Goal: Information Seeking & Learning: Learn about a topic

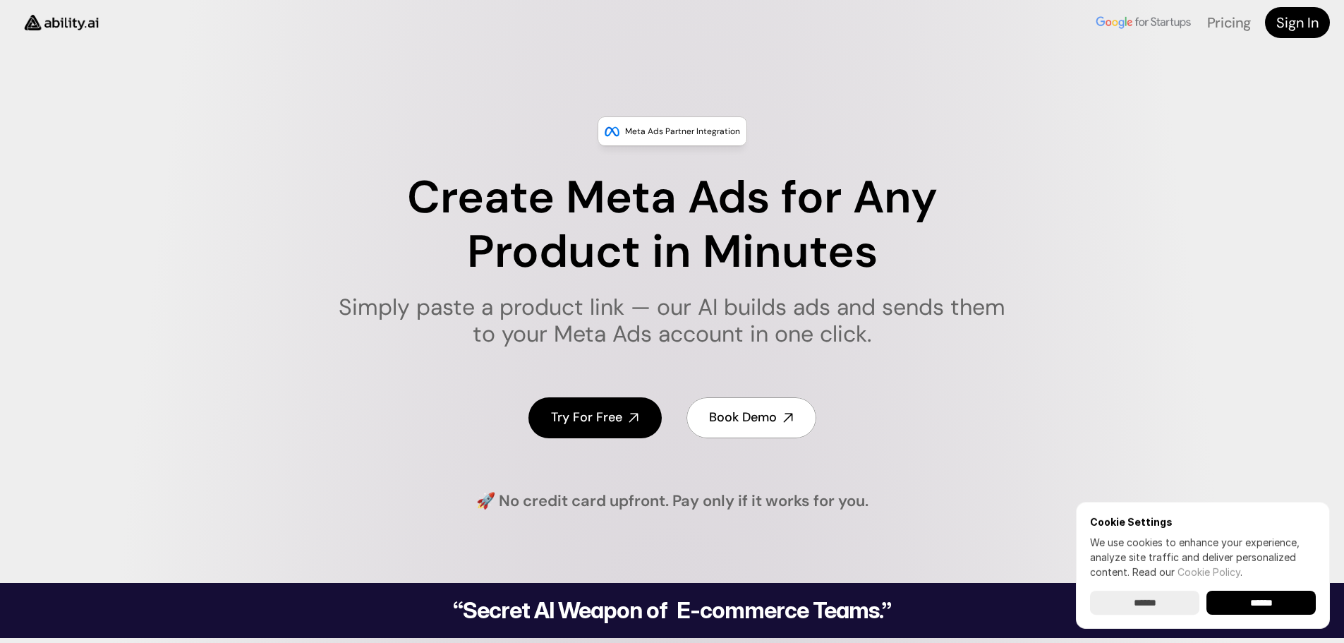
click at [1250, 601] on input "******" at bounding box center [1260, 602] width 109 height 24
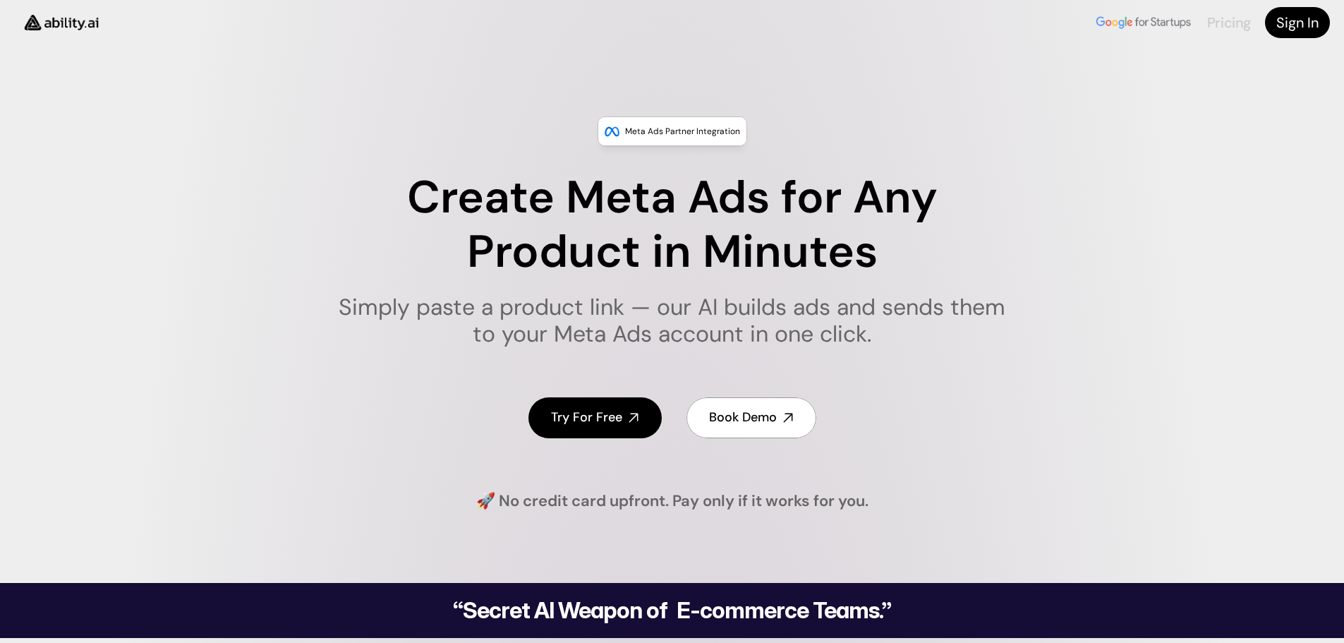
click at [1229, 15] on link "Pricing" at bounding box center [1229, 22] width 44 height 18
